Goal: Task Accomplishment & Management: Use online tool/utility

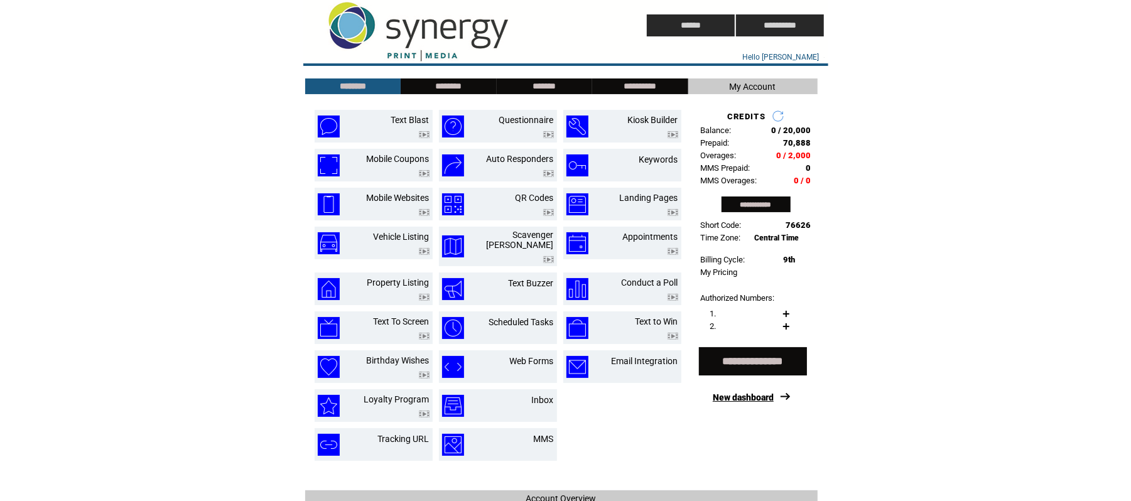
click at [756, 397] on link "New dashboard" at bounding box center [742, 397] width 61 height 10
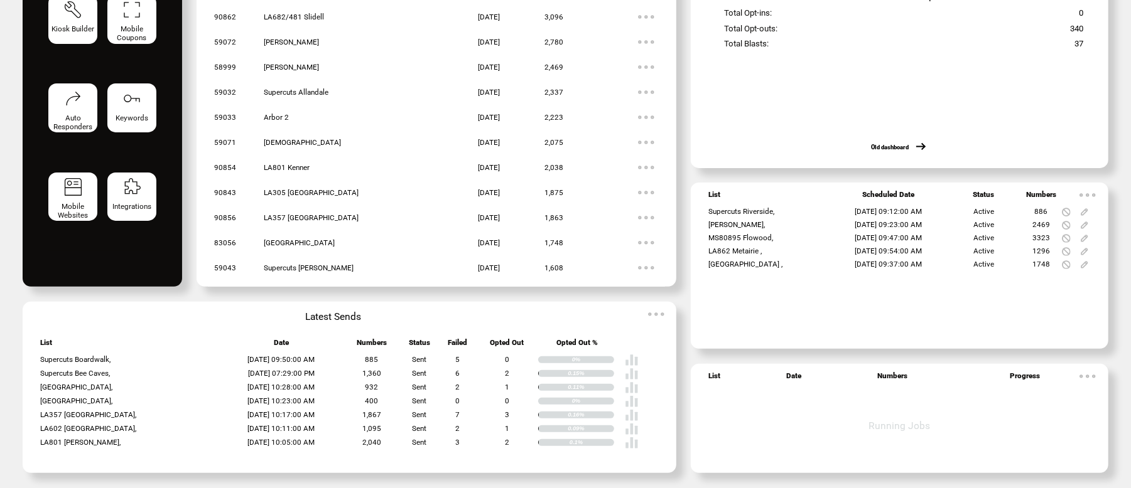
click at [1100, 191] on img at bounding box center [1087, 195] width 25 height 25
click at [658, 312] on img at bounding box center [655, 314] width 25 height 25
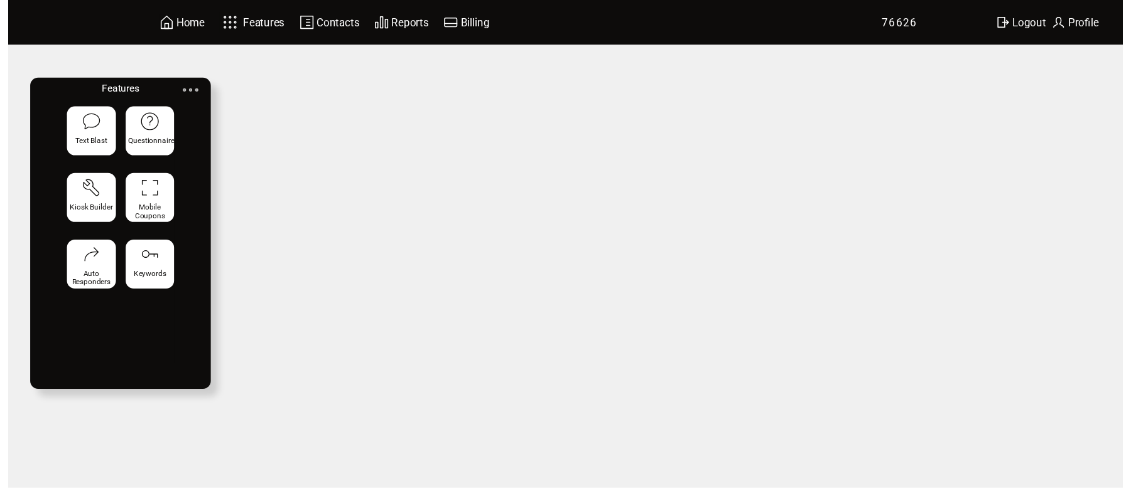
scroll to position [186, 0]
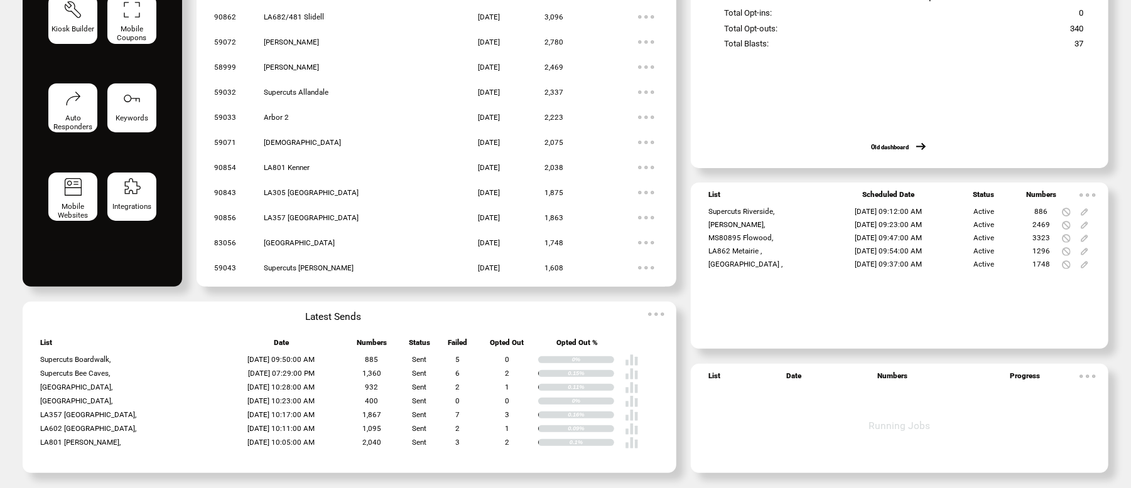
click at [1100, 186] on img at bounding box center [1087, 195] width 25 height 25
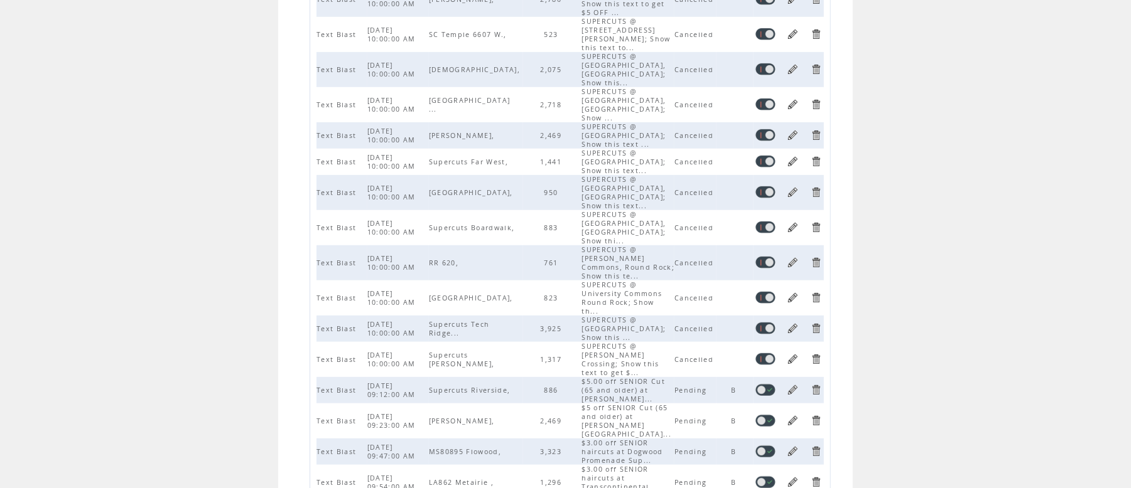
scroll to position [332, 0]
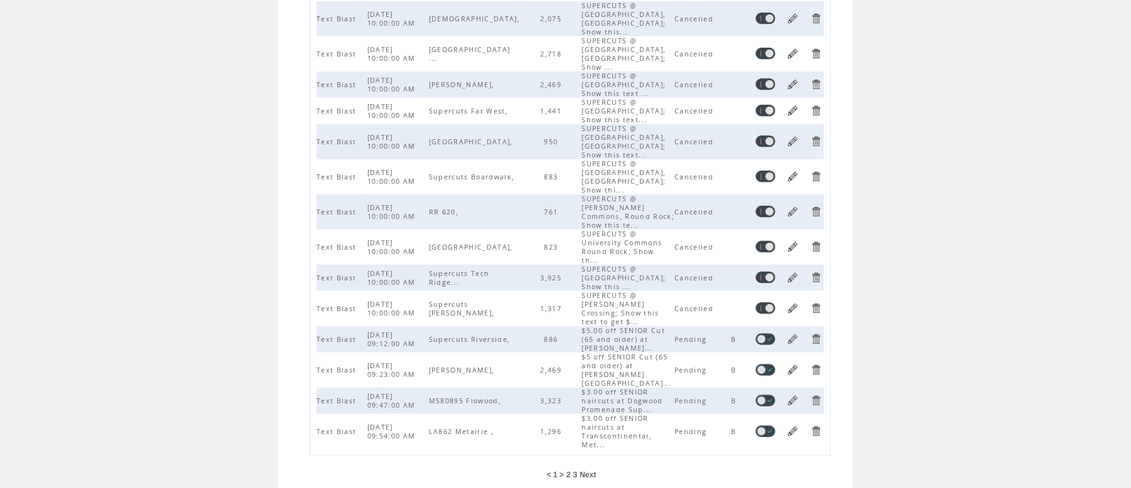
click at [578, 471] on span "3" at bounding box center [575, 475] width 4 height 9
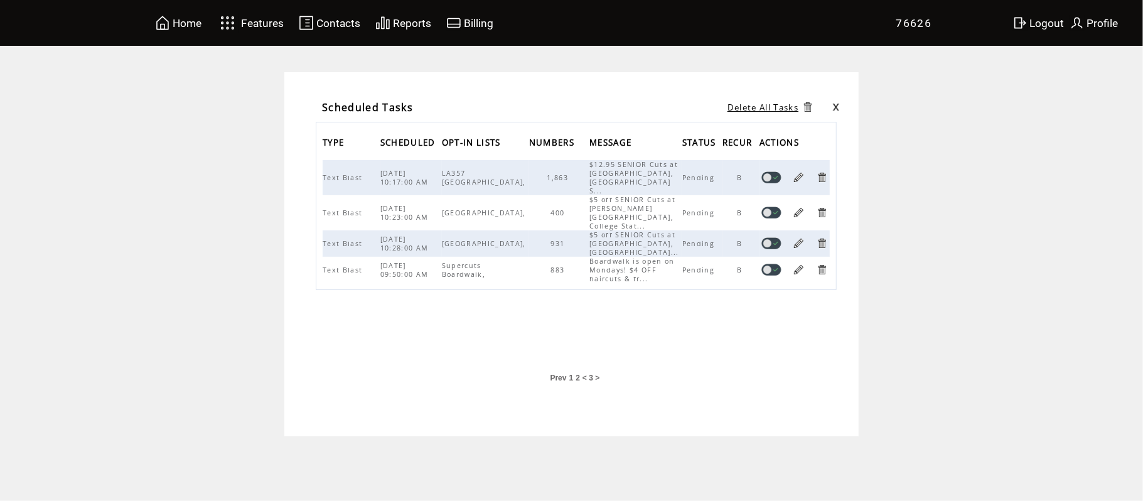
click at [797, 269] on link at bounding box center [799, 270] width 12 height 12
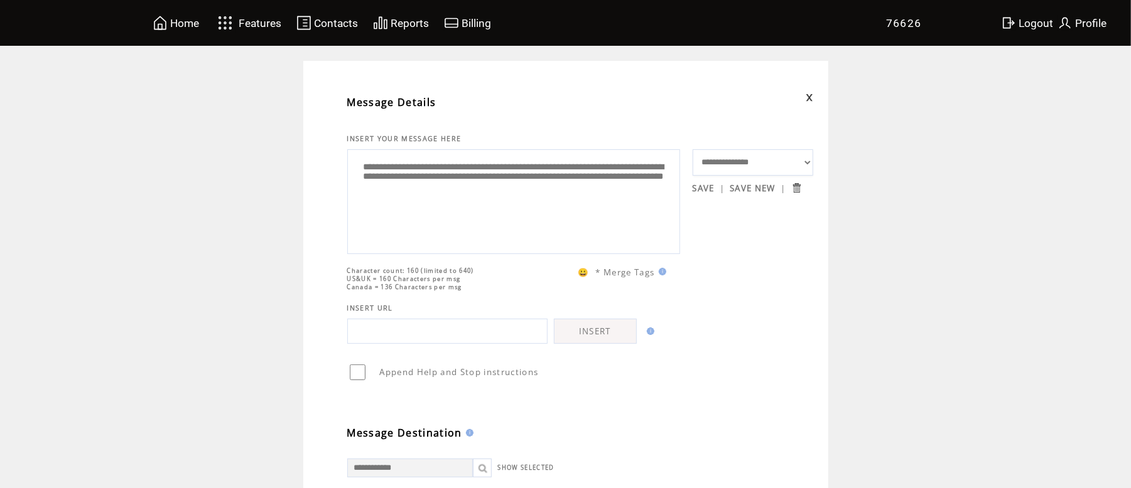
click at [478, 202] on textarea "**********" at bounding box center [513, 200] width 319 height 94
paste textarea
type textarea "**********"
click at [186, 20] on span "Home" at bounding box center [184, 23] width 29 height 13
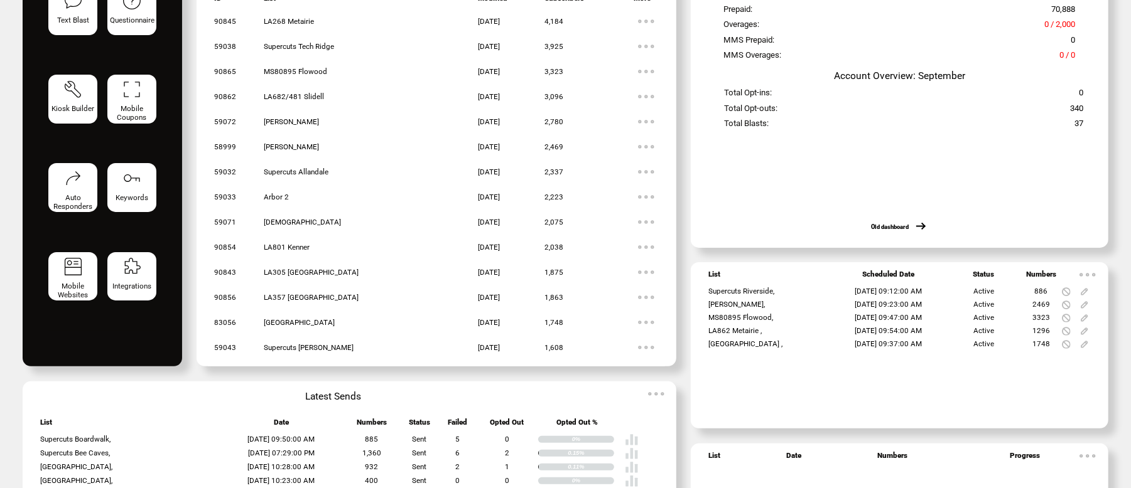
scroll to position [186, 0]
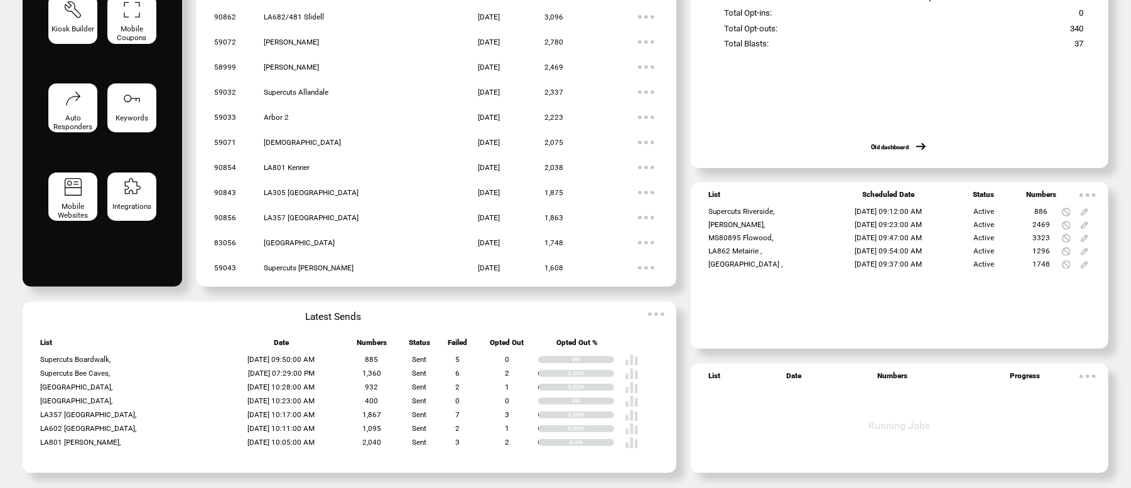
click at [657, 314] on img at bounding box center [655, 314] width 25 height 25
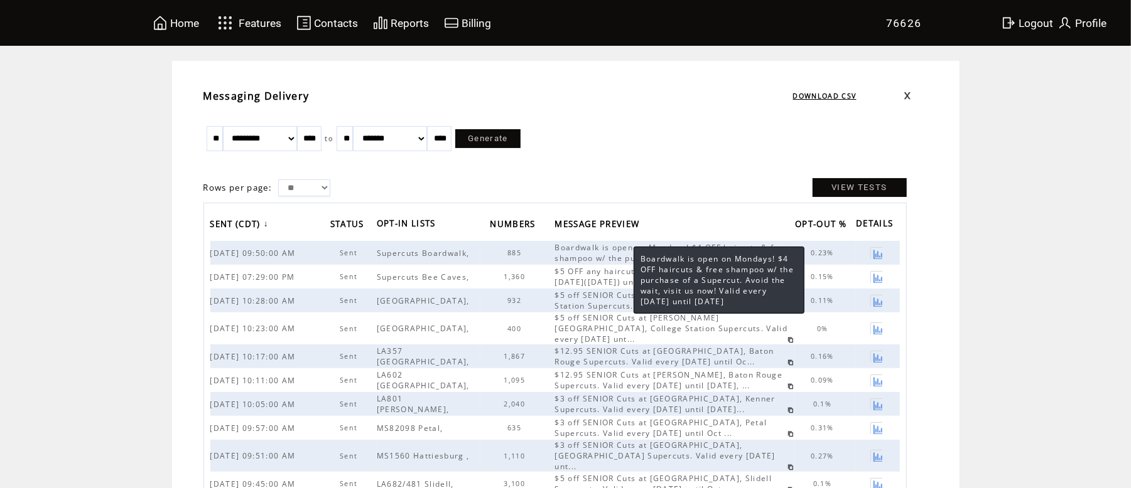
click at [621, 250] on span "Boardwalk is open on Mondays! $4 OFF haircuts & free shampoo w/ the purchase of…" at bounding box center [671, 252] width 234 height 21
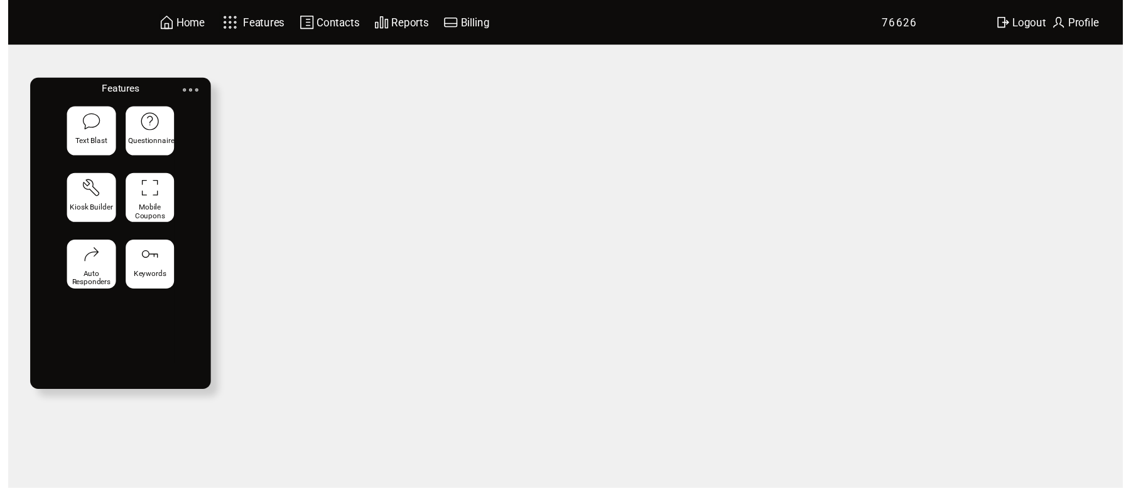
scroll to position [186, 0]
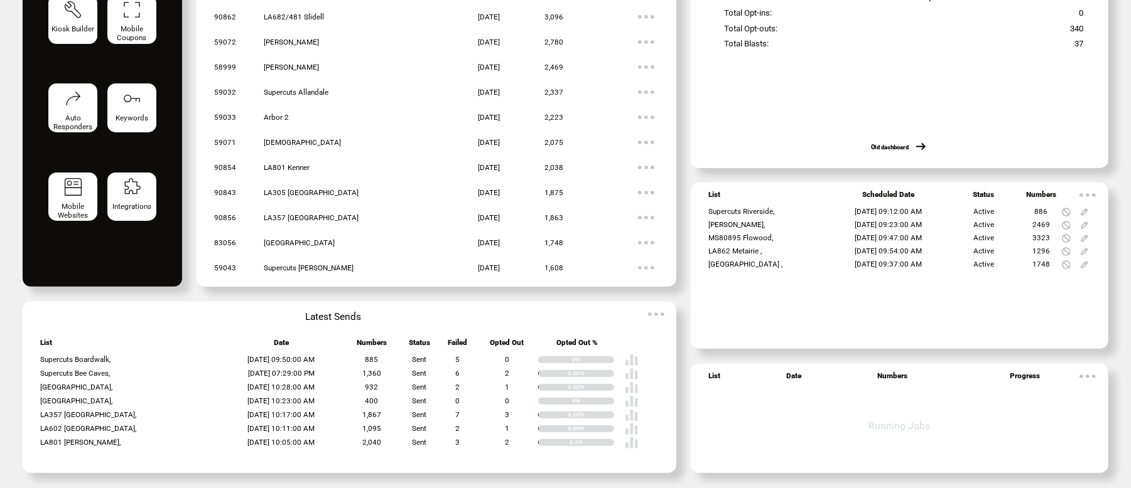
click at [1100, 192] on img at bounding box center [1087, 195] width 25 height 25
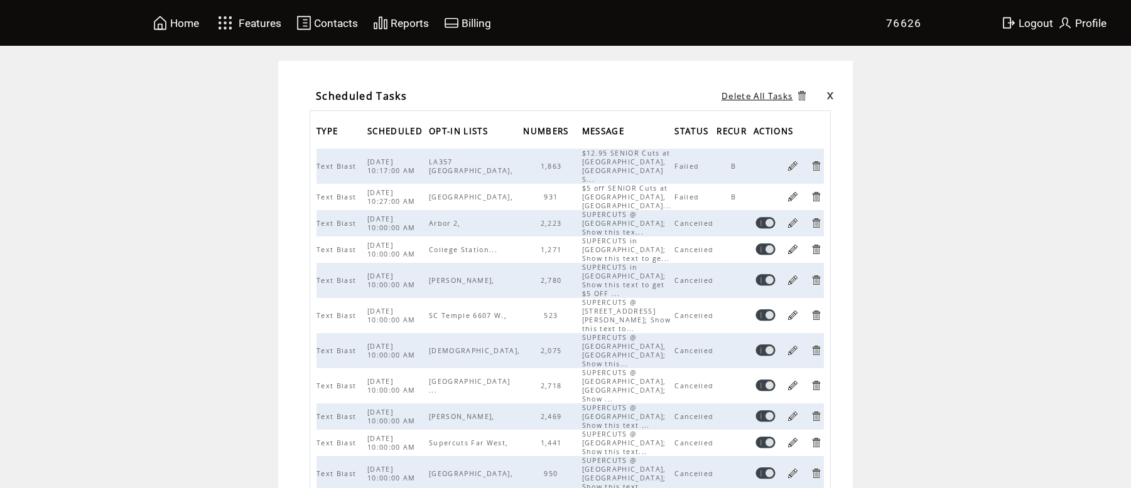
scroll to position [332, 0]
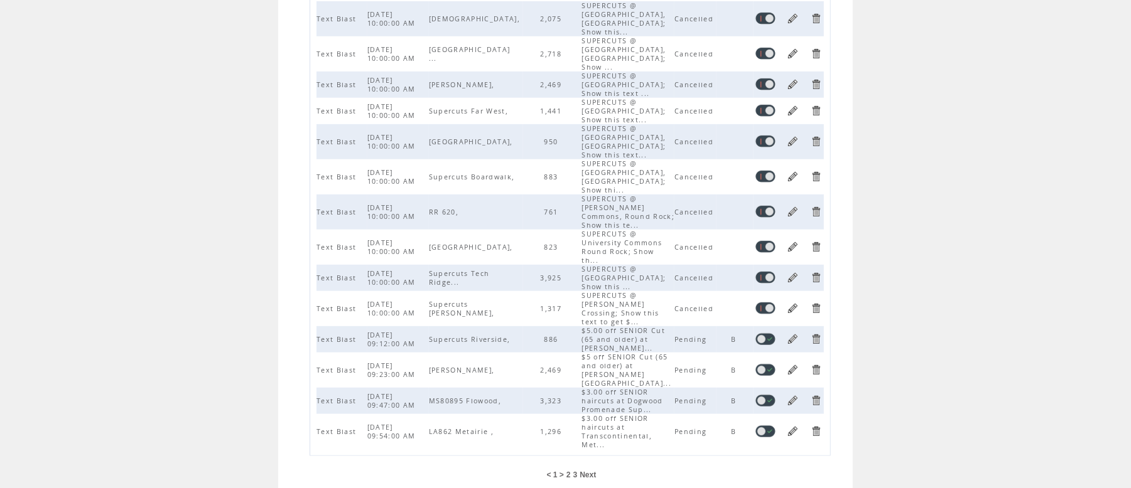
click at [578, 470] on td "3" at bounding box center [575, 475] width 6 height 10
click at [578, 471] on span "3" at bounding box center [575, 475] width 4 height 9
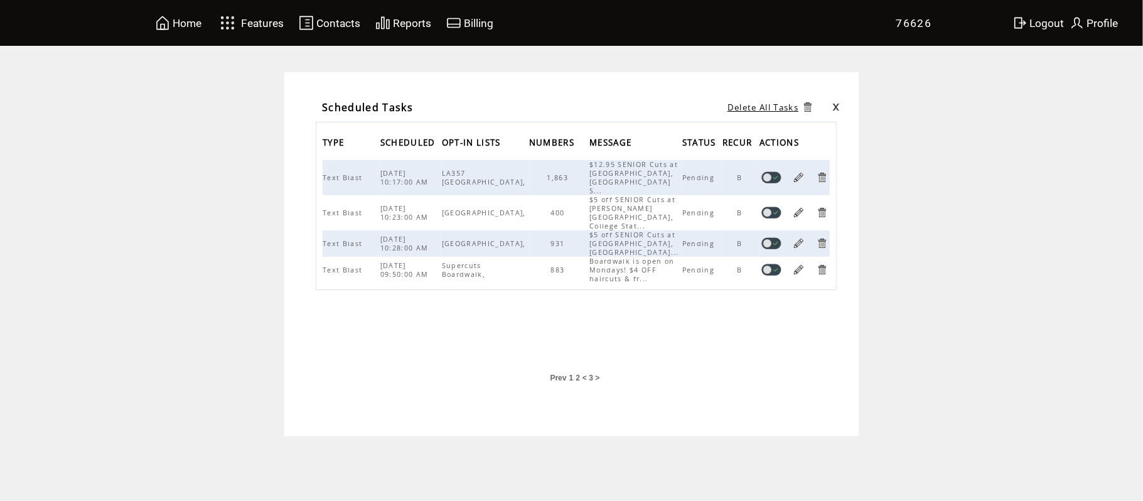
click at [799, 269] on link at bounding box center [799, 270] width 12 height 12
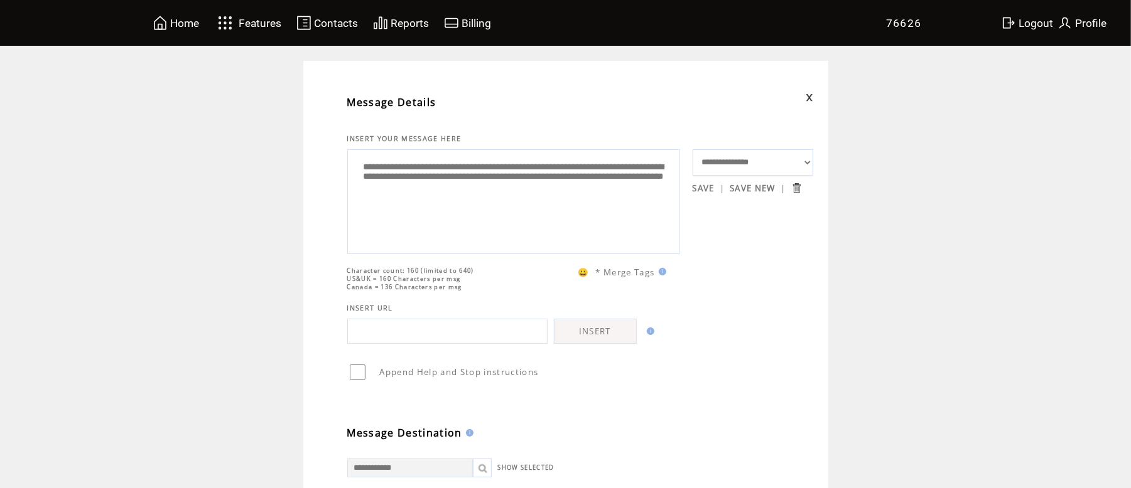
click at [510, 218] on textarea "**********" at bounding box center [513, 200] width 319 height 94
paste textarea
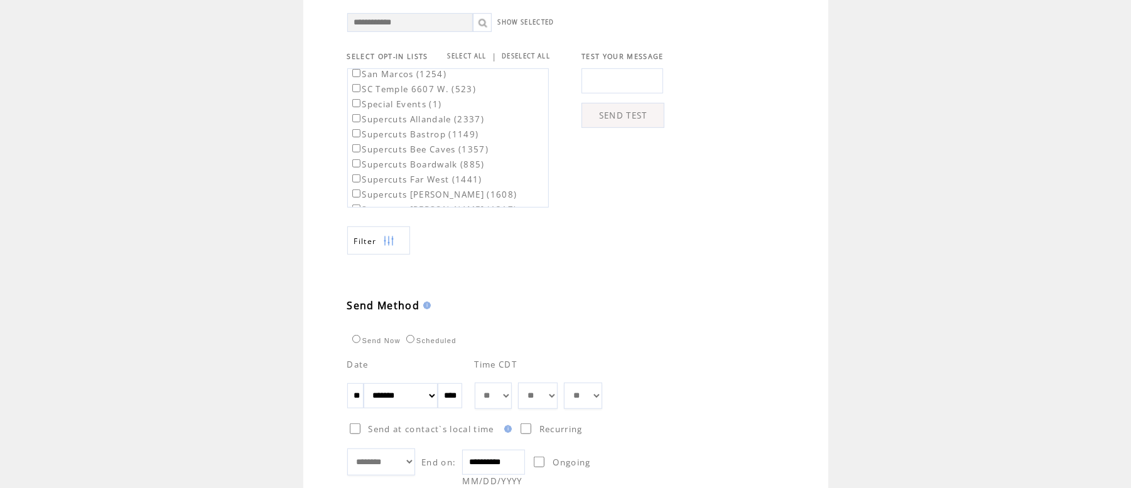
scroll to position [558, 0]
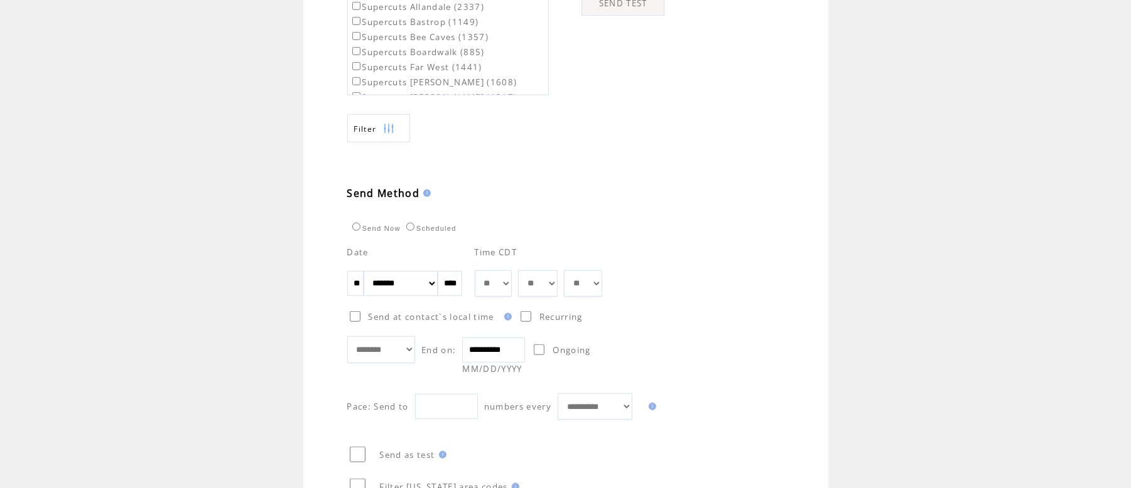
type textarea "**********"
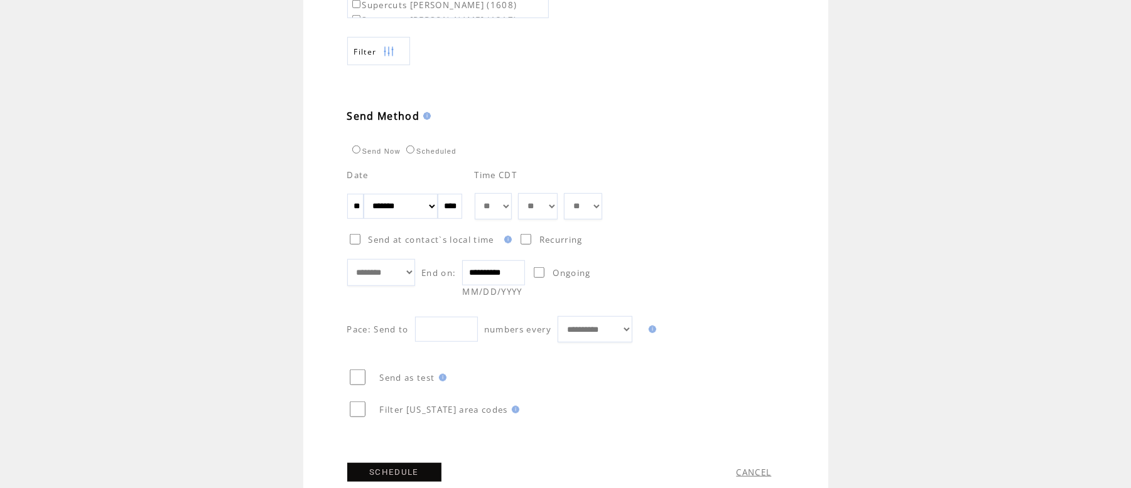
scroll to position [669, 0]
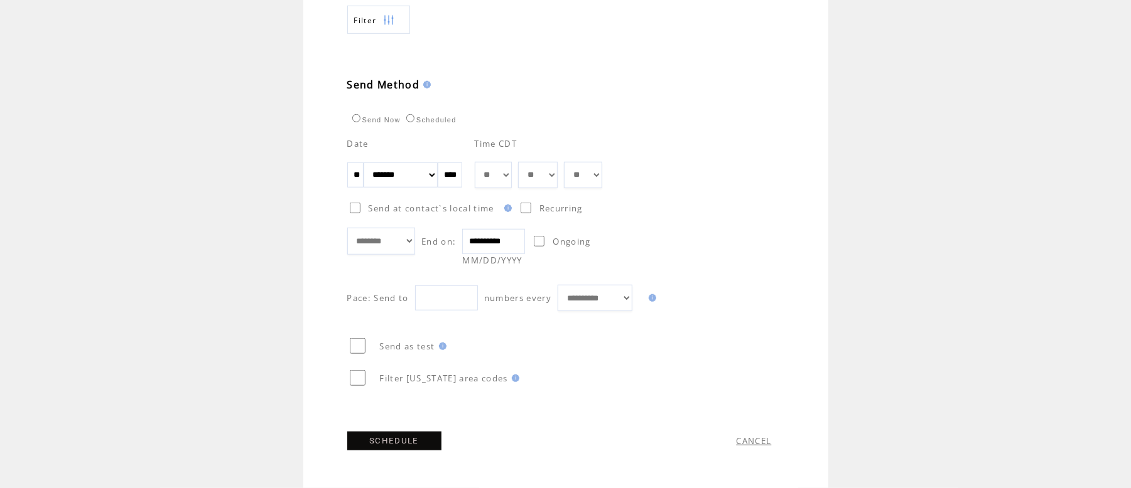
click at [395, 442] on link "SCHEDULE" at bounding box center [394, 441] width 94 height 19
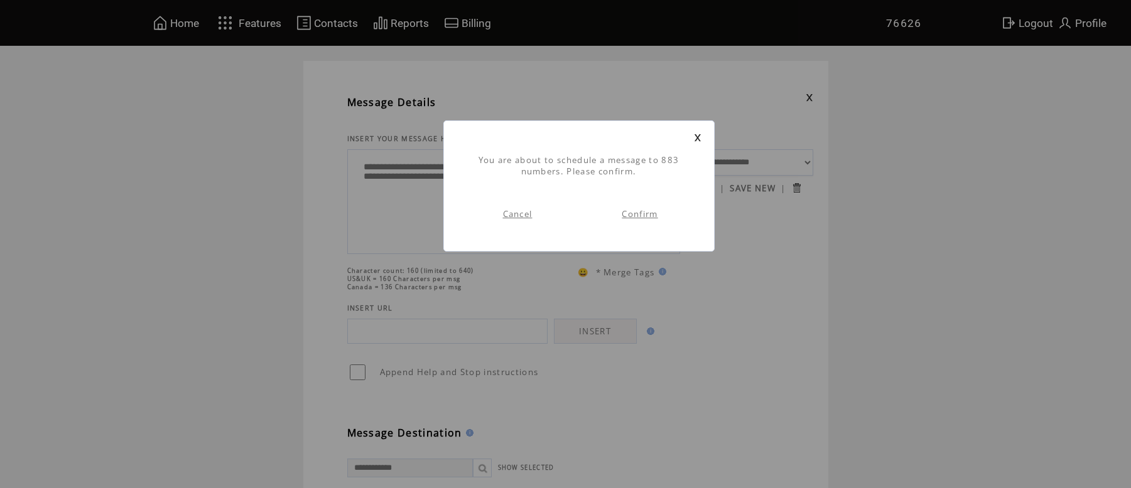
scroll to position [1, 0]
click at [639, 213] on link "Confirm" at bounding box center [639, 213] width 36 height 11
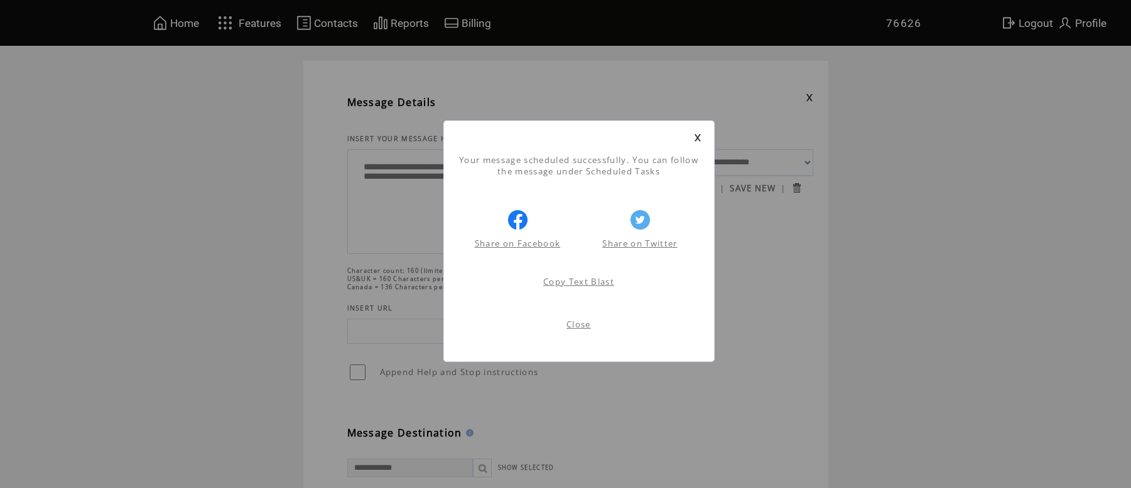
scroll to position [1, 0]
click at [580, 324] on link "Close" at bounding box center [578, 324] width 24 height 11
